Goal: Check status: Check status

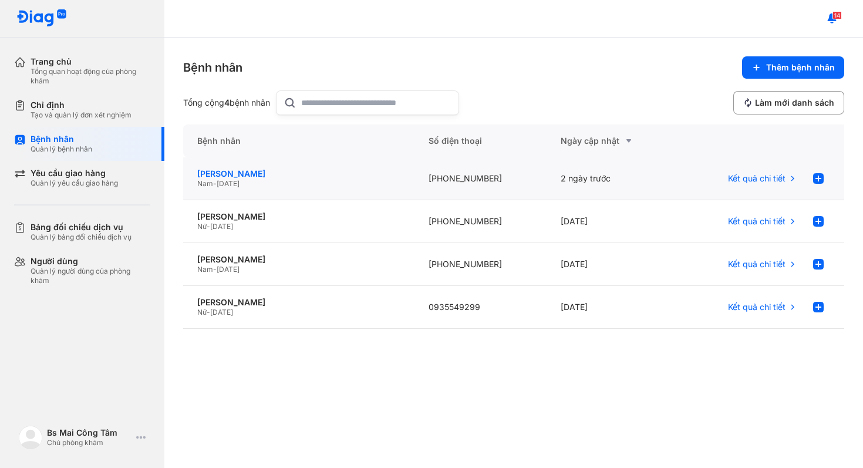
click at [316, 177] on div "[PERSON_NAME]" at bounding box center [298, 173] width 203 height 11
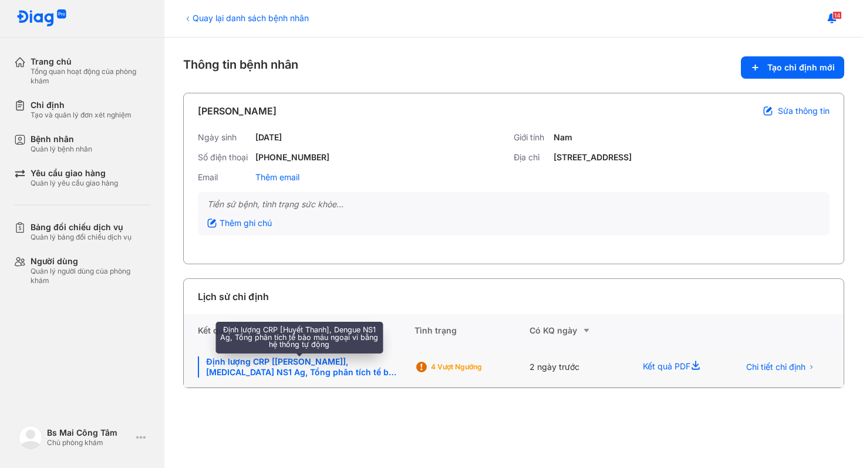
click at [336, 365] on div "Định lượng CRP [[PERSON_NAME]], [MEDICAL_DATA] NS1 Ag, Tổng phân tích tế bào má…" at bounding box center [299, 366] width 203 height 21
